Goal: Book appointment/travel/reservation

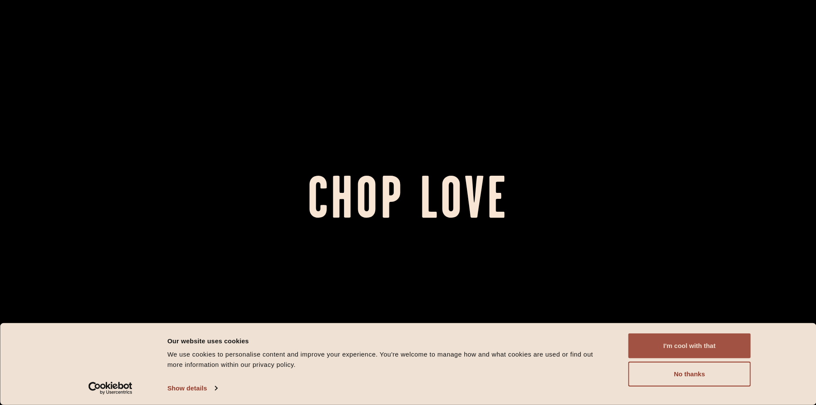
click at [686, 340] on button "I'm cool with that" at bounding box center [689, 345] width 123 height 25
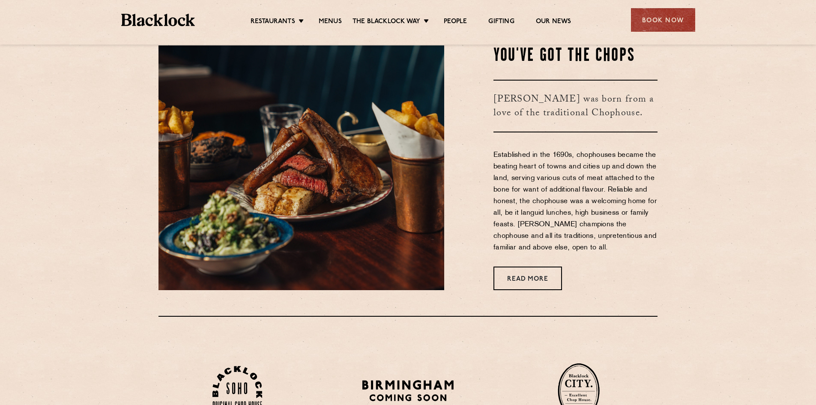
scroll to position [386, 0]
click at [337, 25] on link "Menus" at bounding box center [330, 22] width 23 height 9
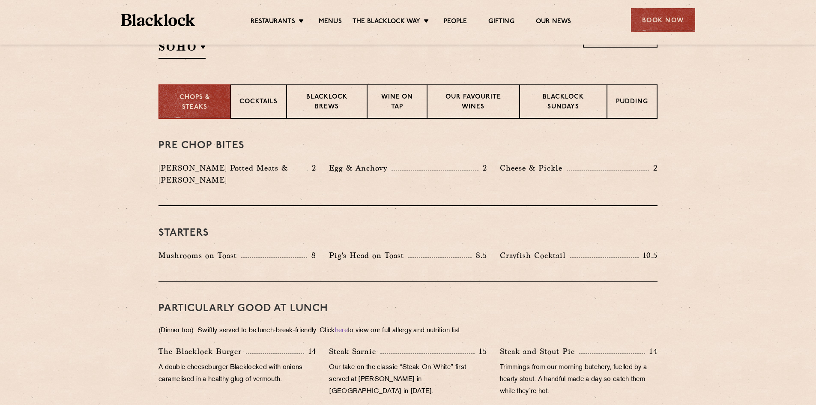
scroll to position [300, 0]
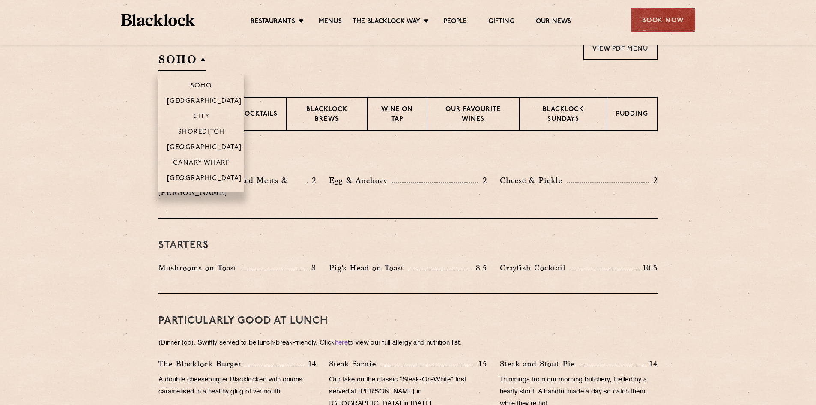
click at [162, 65] on h2 "SOHO" at bounding box center [182, 61] width 47 height 19
click at [199, 175] on p "[GEOGRAPHIC_DATA]" at bounding box center [204, 179] width 75 height 9
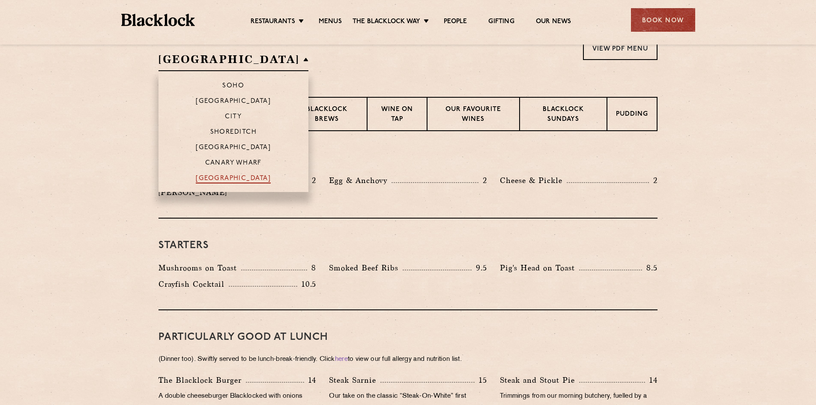
click at [197, 179] on p "[GEOGRAPHIC_DATA]" at bounding box center [233, 179] width 75 height 9
click at [228, 181] on p "[GEOGRAPHIC_DATA]" at bounding box center [233, 179] width 75 height 9
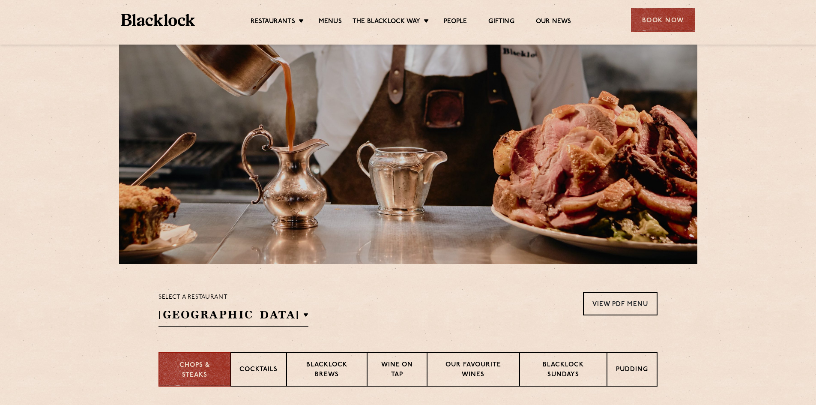
scroll to position [0, 0]
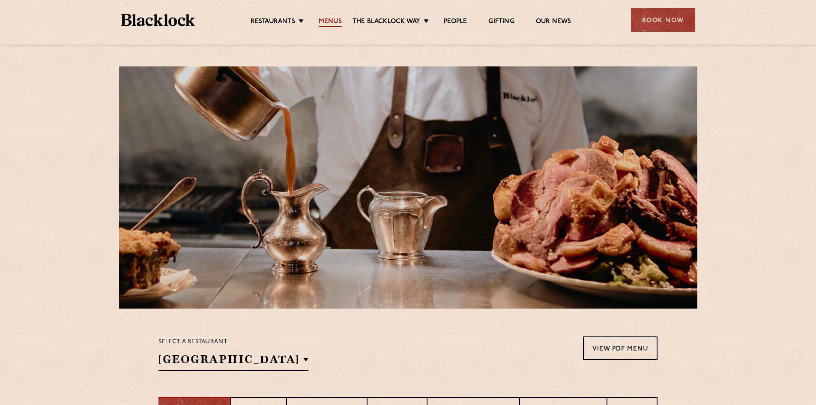
click at [340, 21] on link "Menus" at bounding box center [330, 22] width 23 height 9
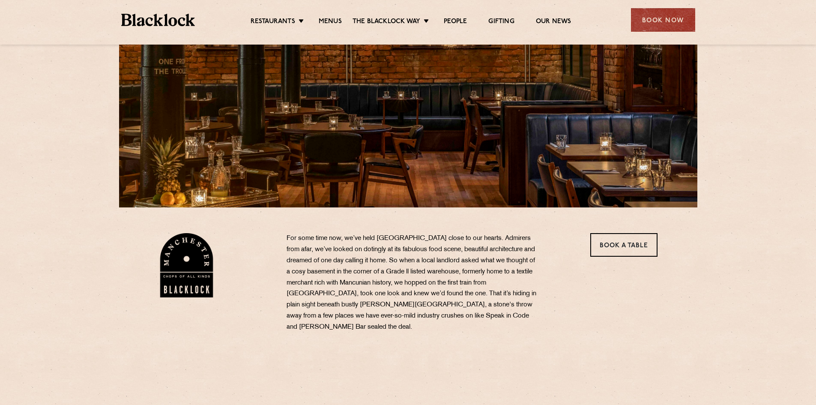
scroll to position [129, 0]
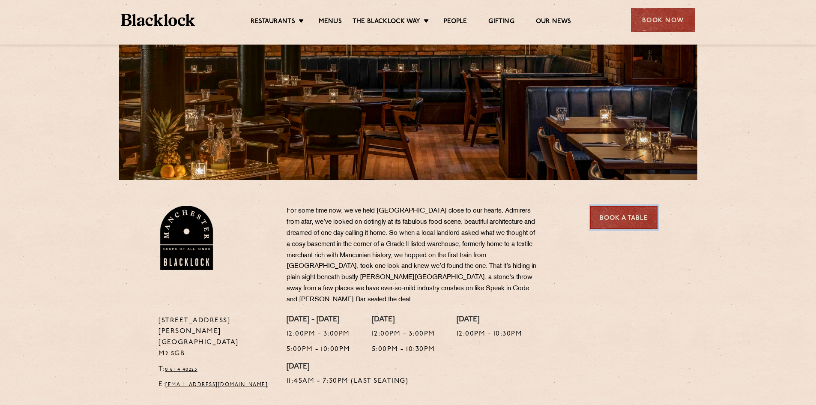
click at [637, 222] on link "Book a Table" at bounding box center [623, 218] width 67 height 24
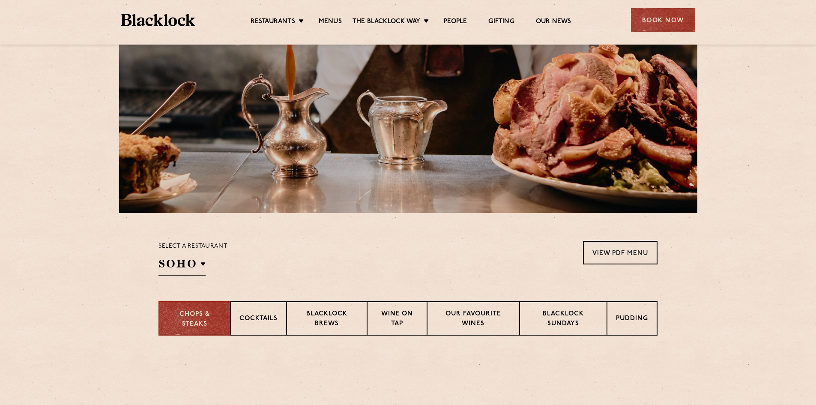
scroll to position [214, 0]
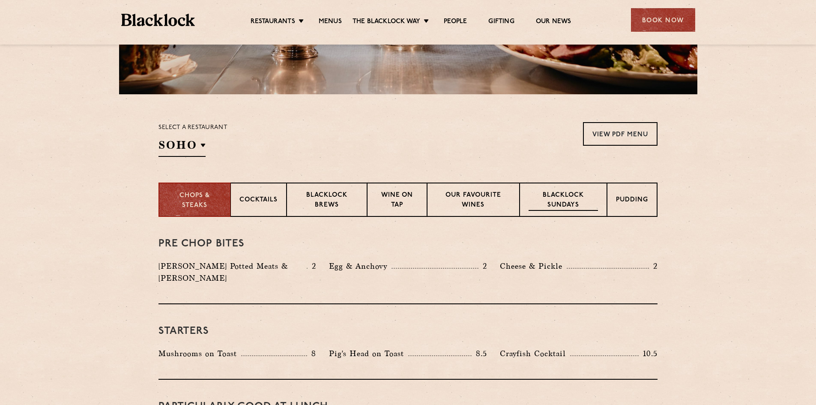
click at [577, 193] on p "Blacklock Sundays" at bounding box center [563, 201] width 69 height 20
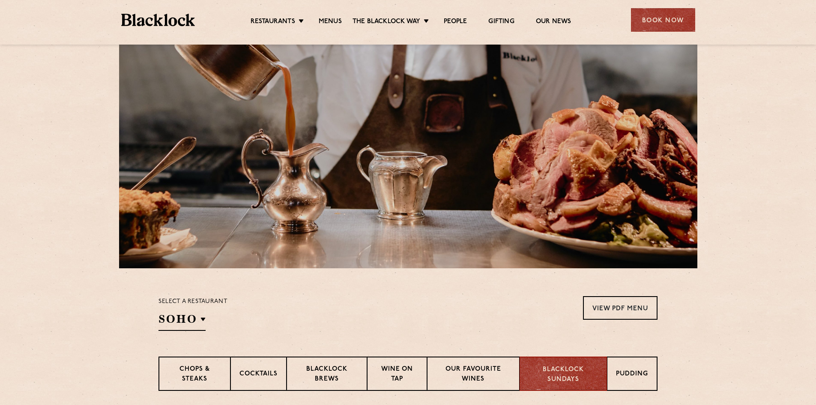
scroll to position [0, 0]
